Goal: Information Seeking & Learning: Find specific fact

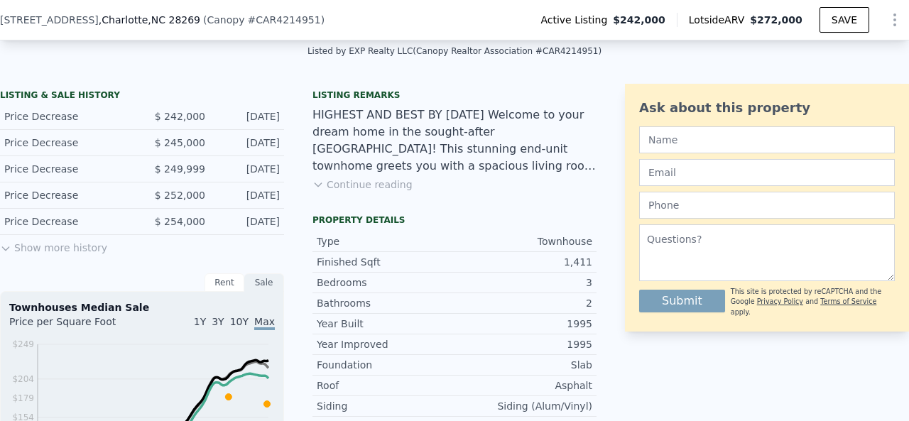
scroll to position [321, 0]
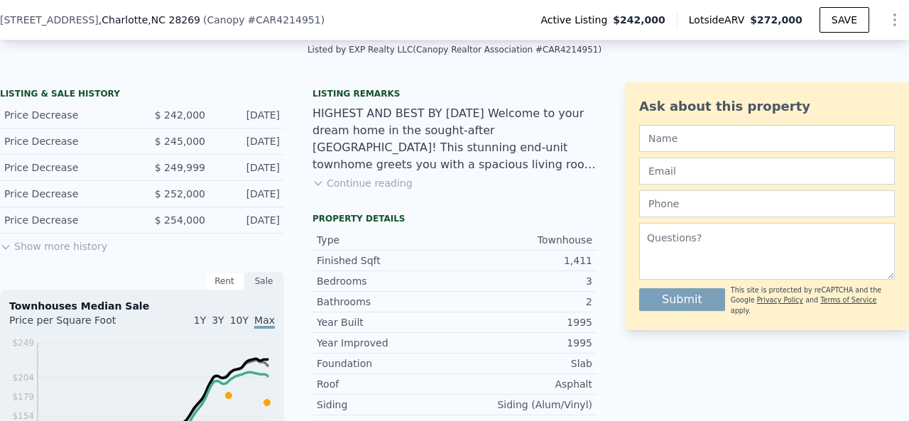
click at [52, 254] on button "Show more history" at bounding box center [53, 244] width 107 height 20
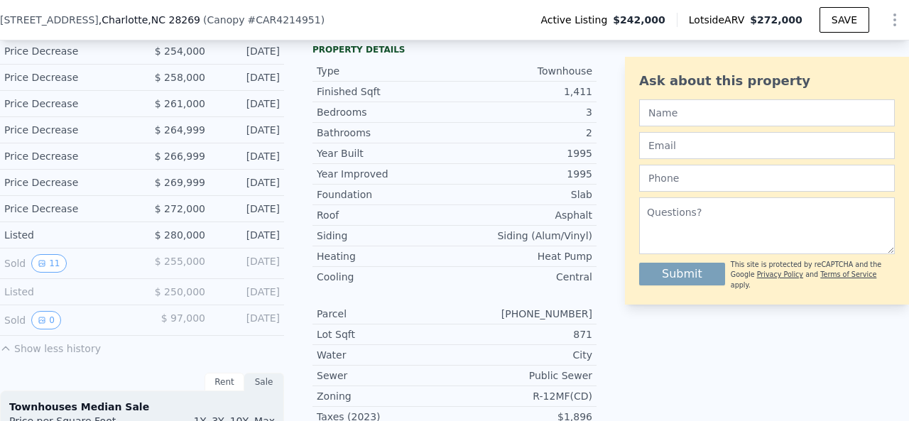
scroll to position [514, 0]
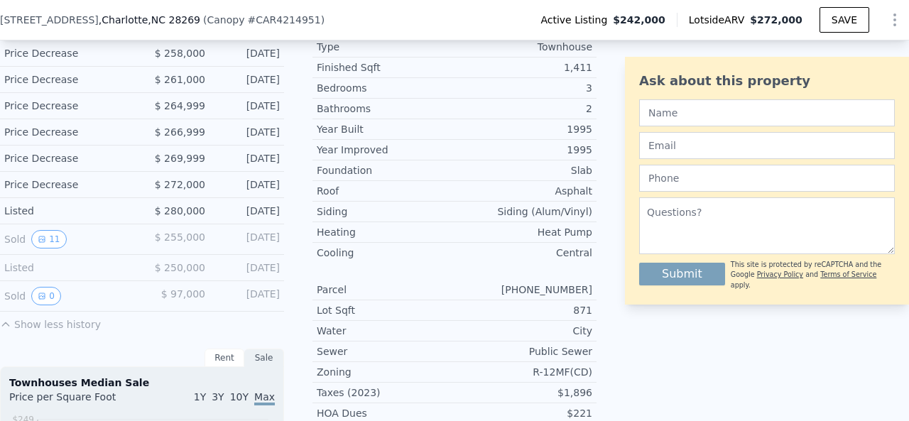
click at [22, 249] on div "Sold 11" at bounding box center [67, 239] width 126 height 18
click at [38, 244] on icon "View historical data" at bounding box center [42, 239] width 9 height 9
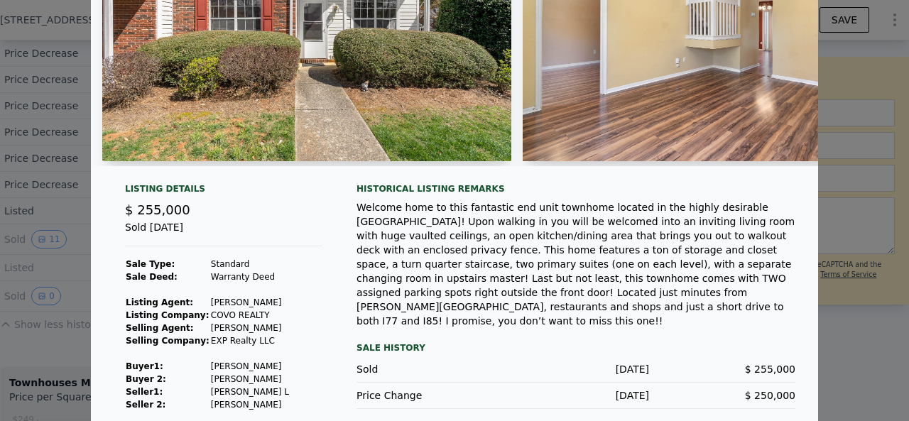
scroll to position [183, 0]
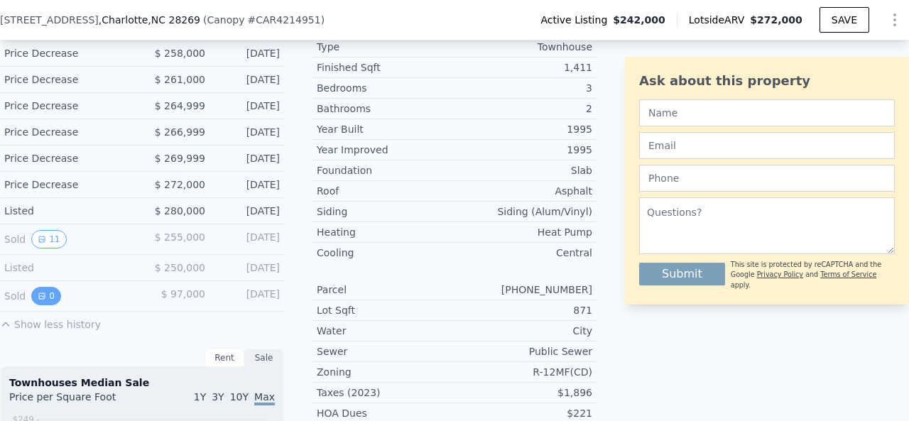
click at [45, 301] on button "0" at bounding box center [46, 296] width 30 height 18
click at [44, 242] on icon "View historical data" at bounding box center [42, 239] width 9 height 9
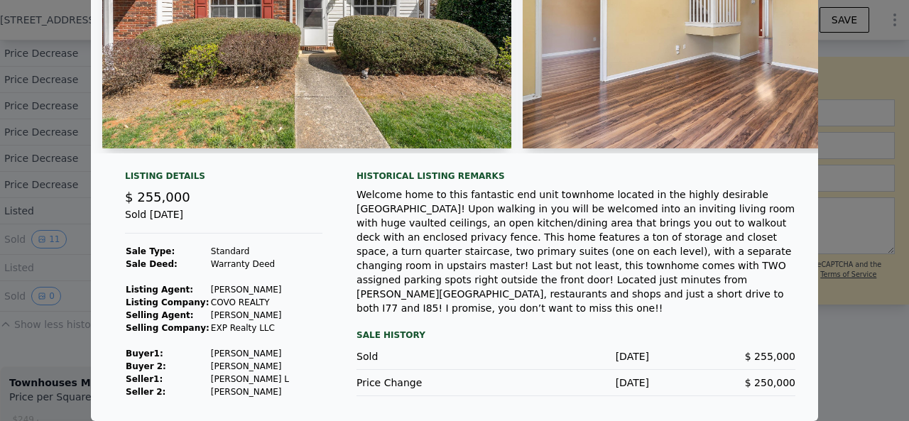
drag, startPoint x: 272, startPoint y: 363, endPoint x: 161, endPoint y: 359, distance: 110.9
click at [161, 359] on tbody "Sale Type: Standard Sale Deed: Warranty Deed Listing Agent: [PERSON_NAME] Listi…" at bounding box center [207, 321] width 165 height 153
click at [210, 343] on td at bounding box center [250, 341] width 80 height 13
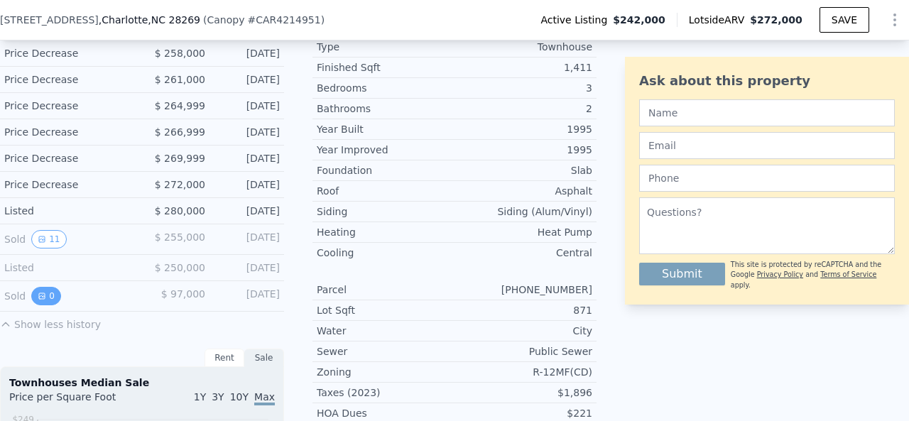
click at [53, 305] on button "0" at bounding box center [46, 296] width 30 height 18
click at [55, 247] on button "11" at bounding box center [48, 239] width 35 height 18
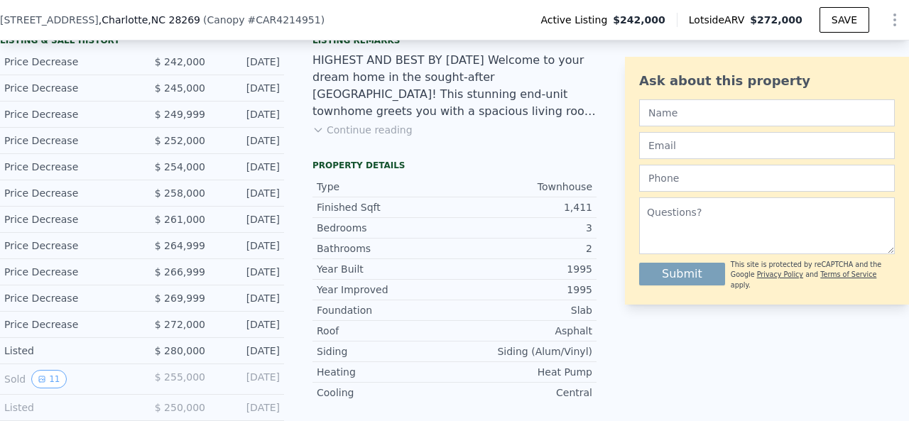
scroll to position [443, 0]
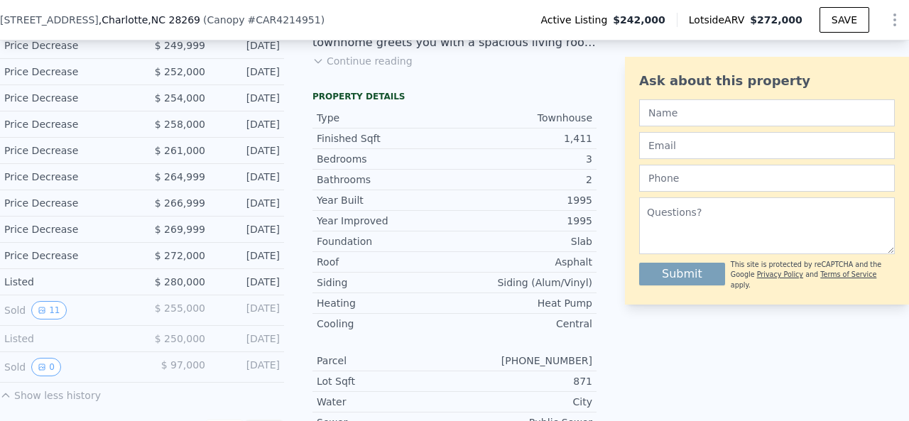
click at [12, 288] on div "Listed" at bounding box center [67, 282] width 126 height 14
click at [47, 315] on button "11" at bounding box center [48, 310] width 35 height 18
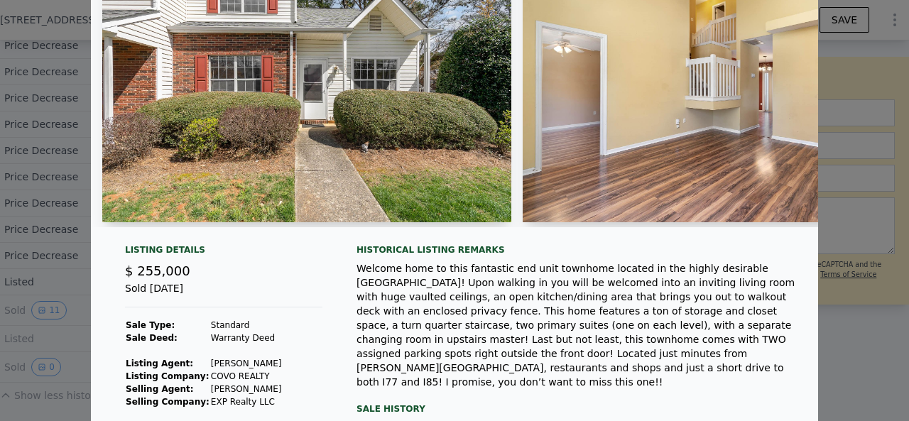
scroll to position [183, 0]
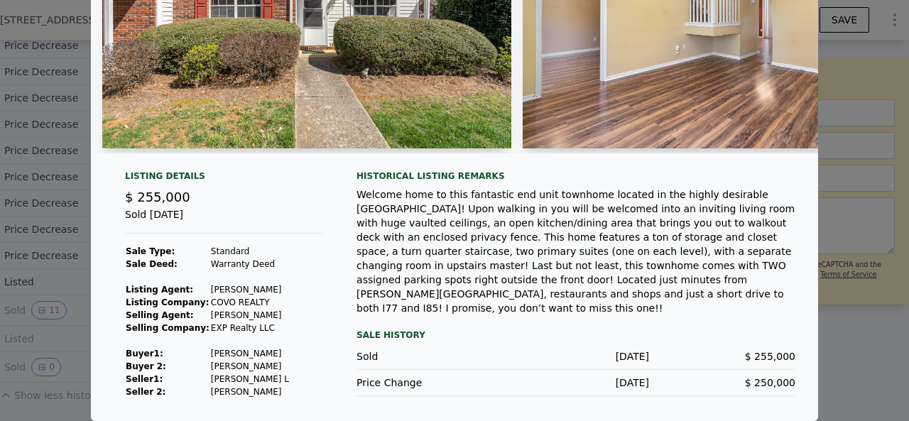
drag, startPoint x: 262, startPoint y: 355, endPoint x: 193, endPoint y: 352, distance: 69.0
click at [193, 352] on tr "Buyer 1 : [PERSON_NAME]" at bounding box center [207, 353] width 165 height 13
copy tr "[PERSON_NAME]"
